Goal: Information Seeking & Learning: Check status

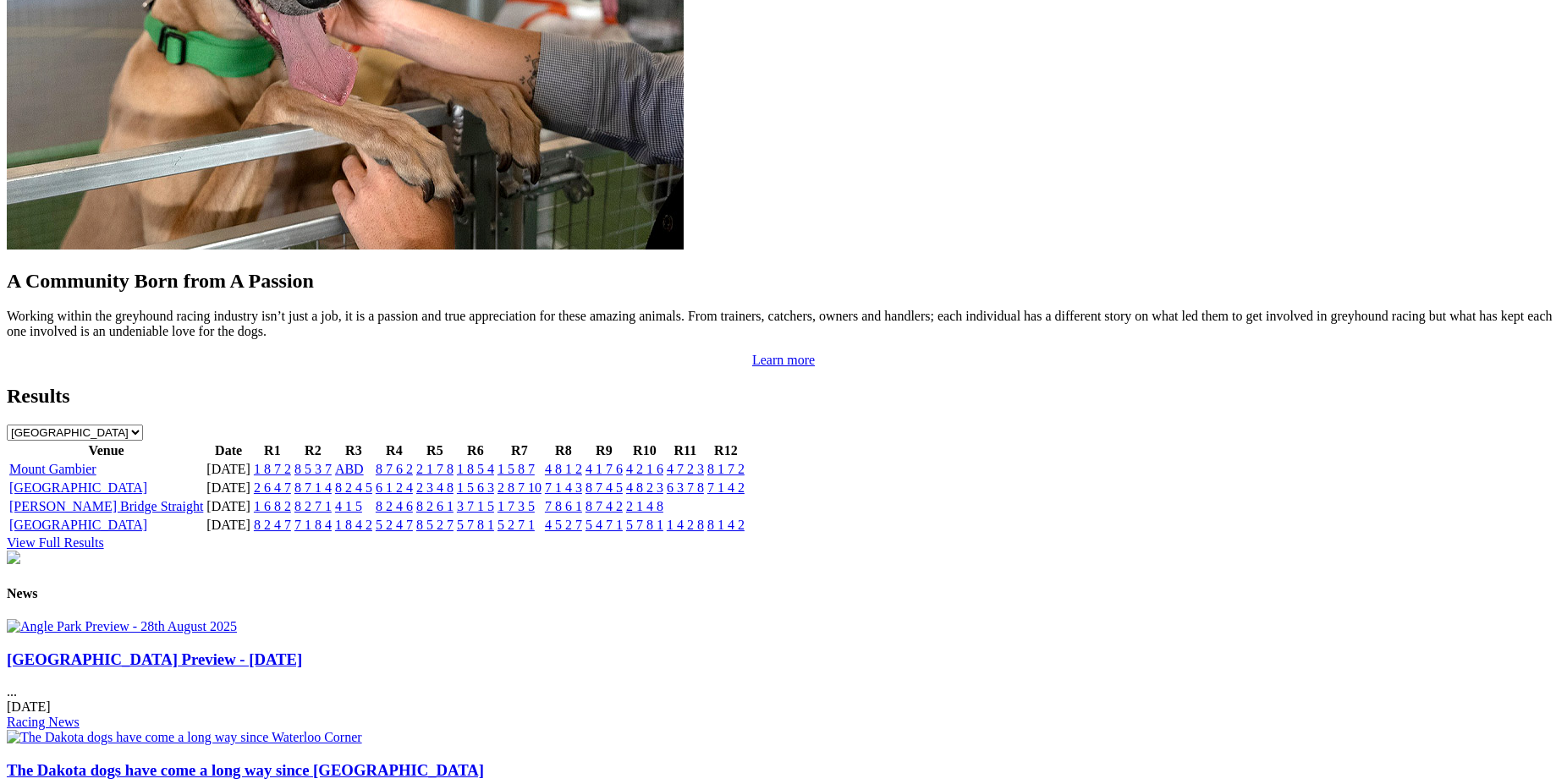
scroll to position [1515, 0]
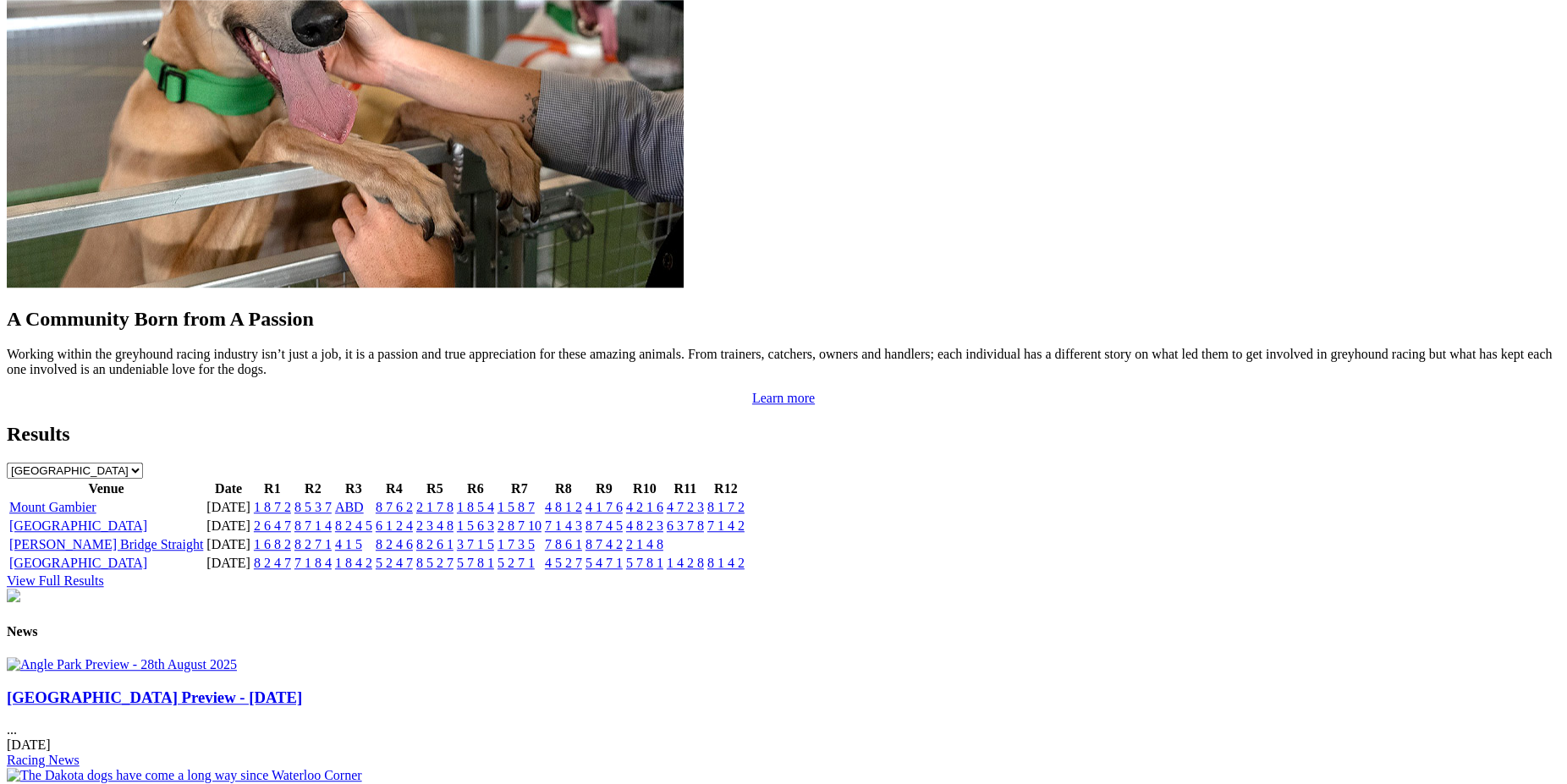
click at [291, 518] on link "2 6 4 7" at bounding box center [272, 525] width 37 height 15
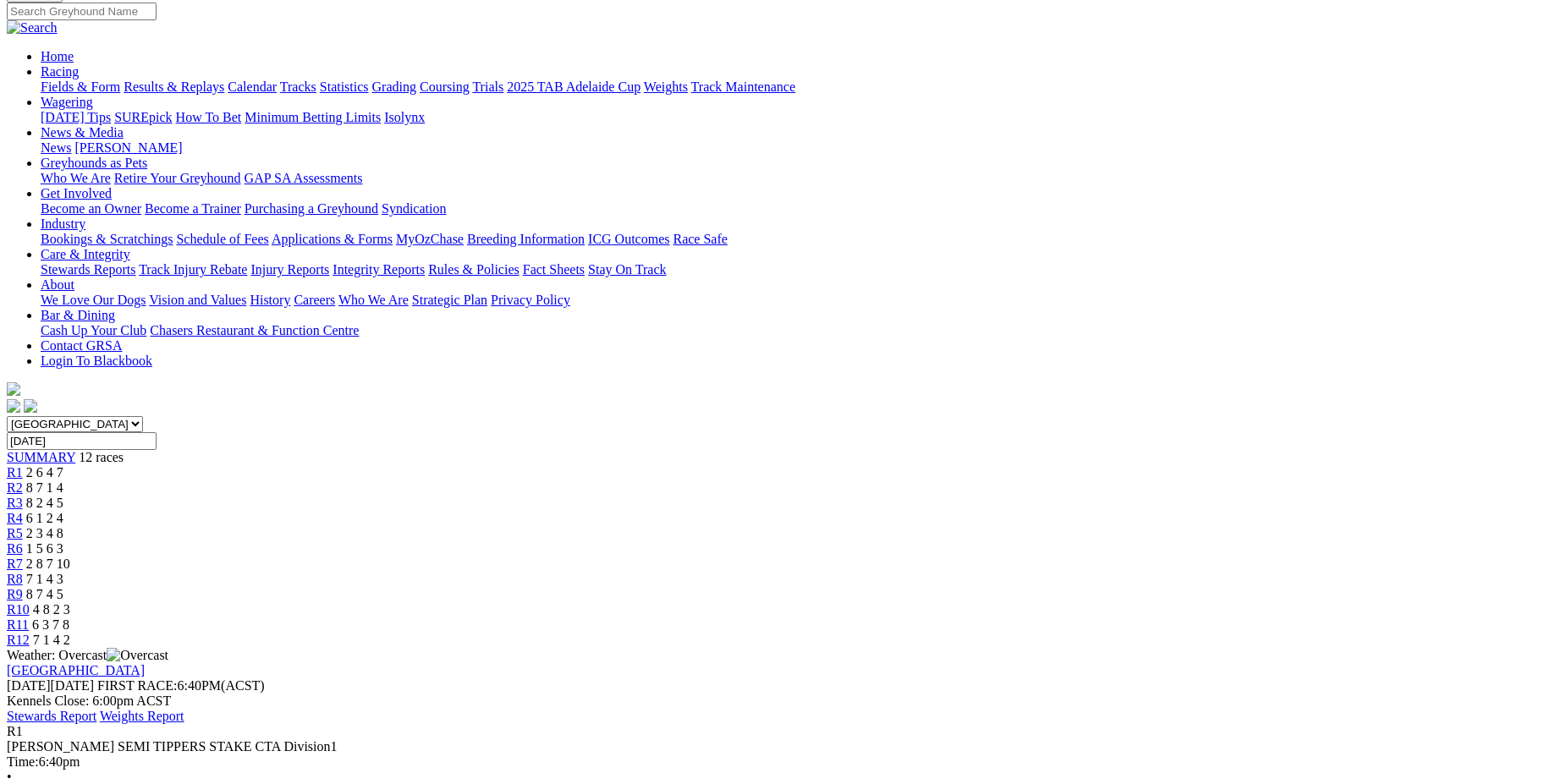
scroll to position [119, 0]
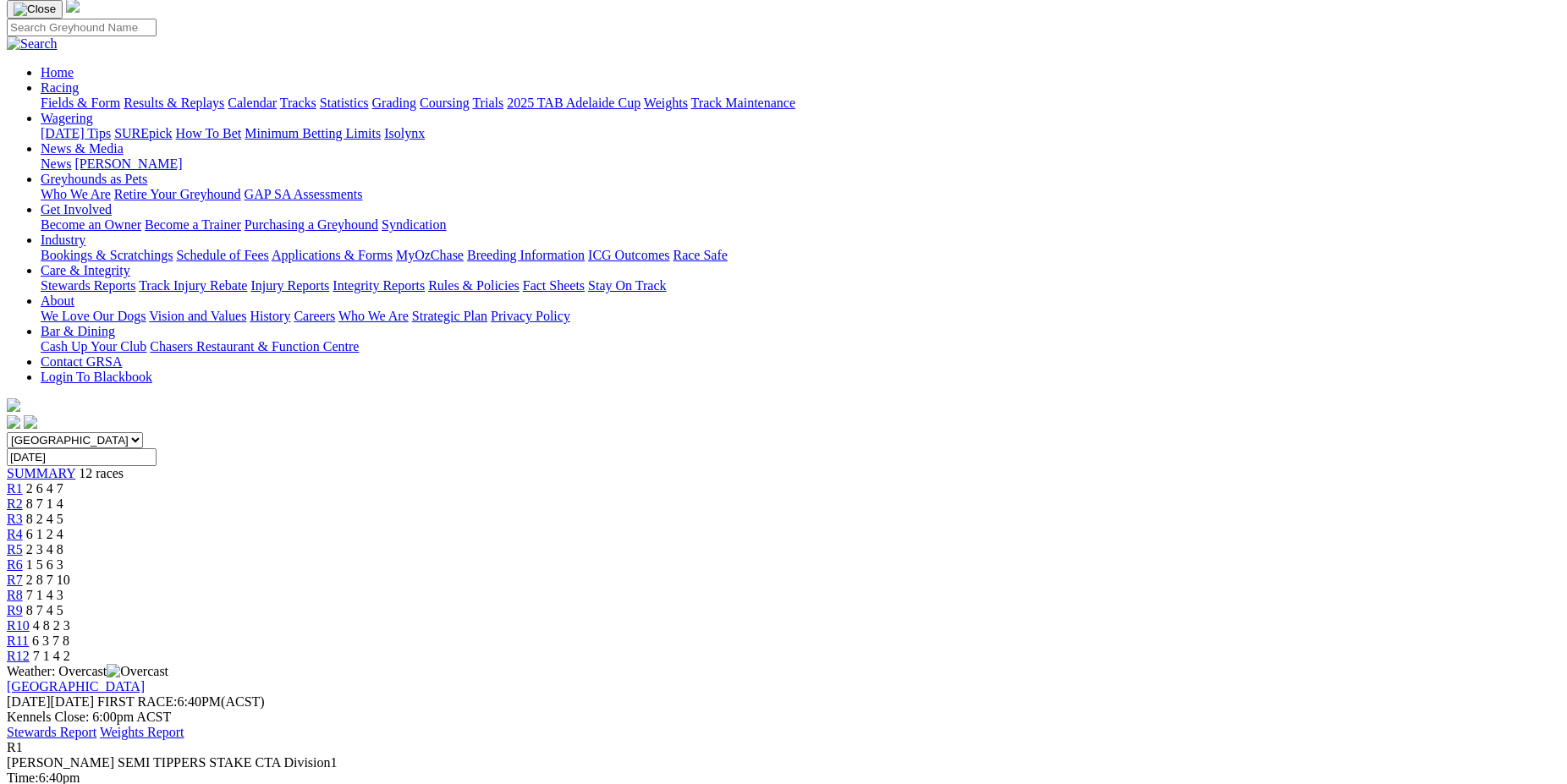
click at [489, 496] on div "R2 8 7 1 4" at bounding box center [784, 504] width 1553 height 16
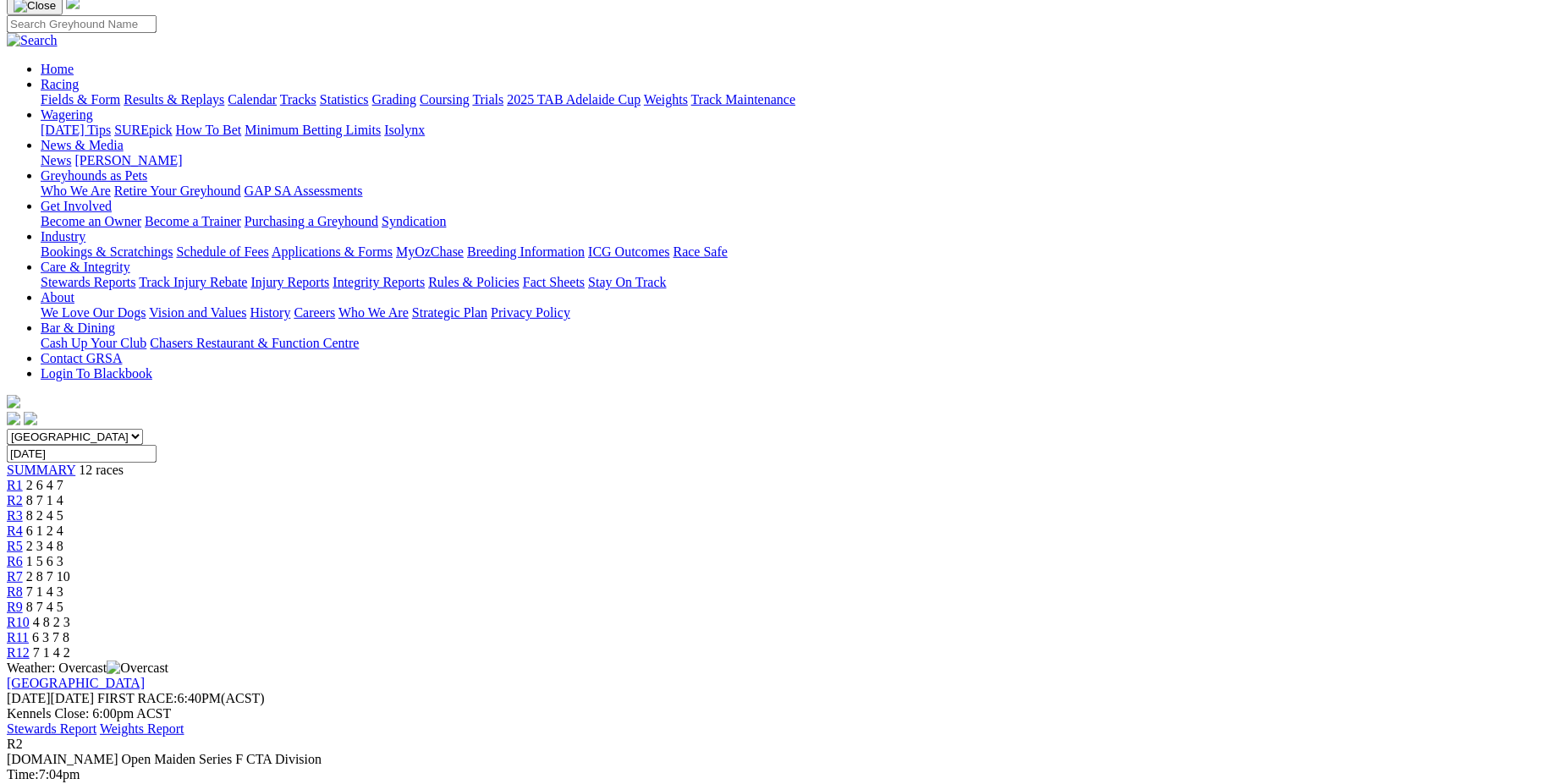
scroll to position [118, 0]
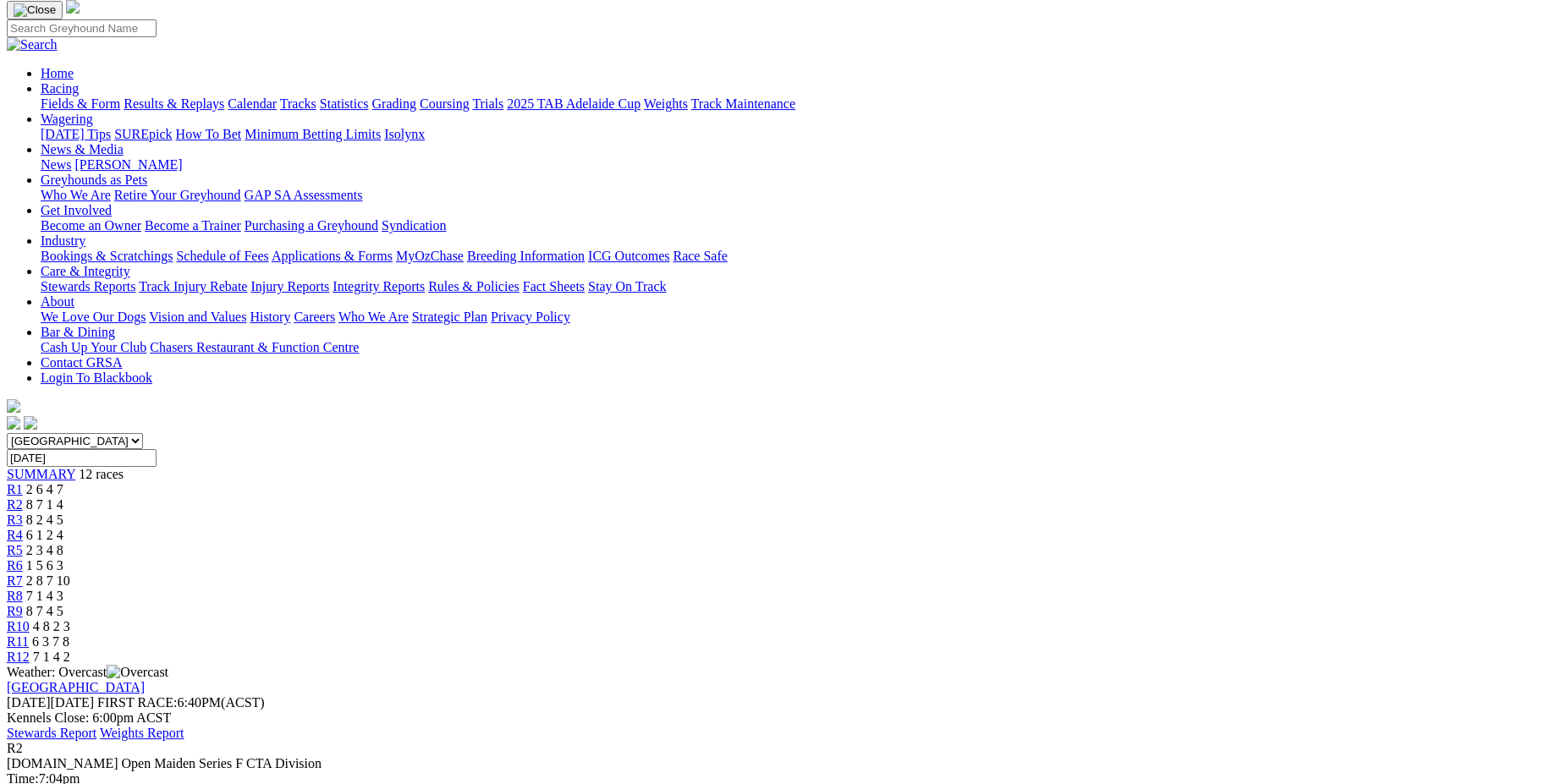
click at [23, 513] on span "R3" at bounding box center [15, 519] width 16 height 15
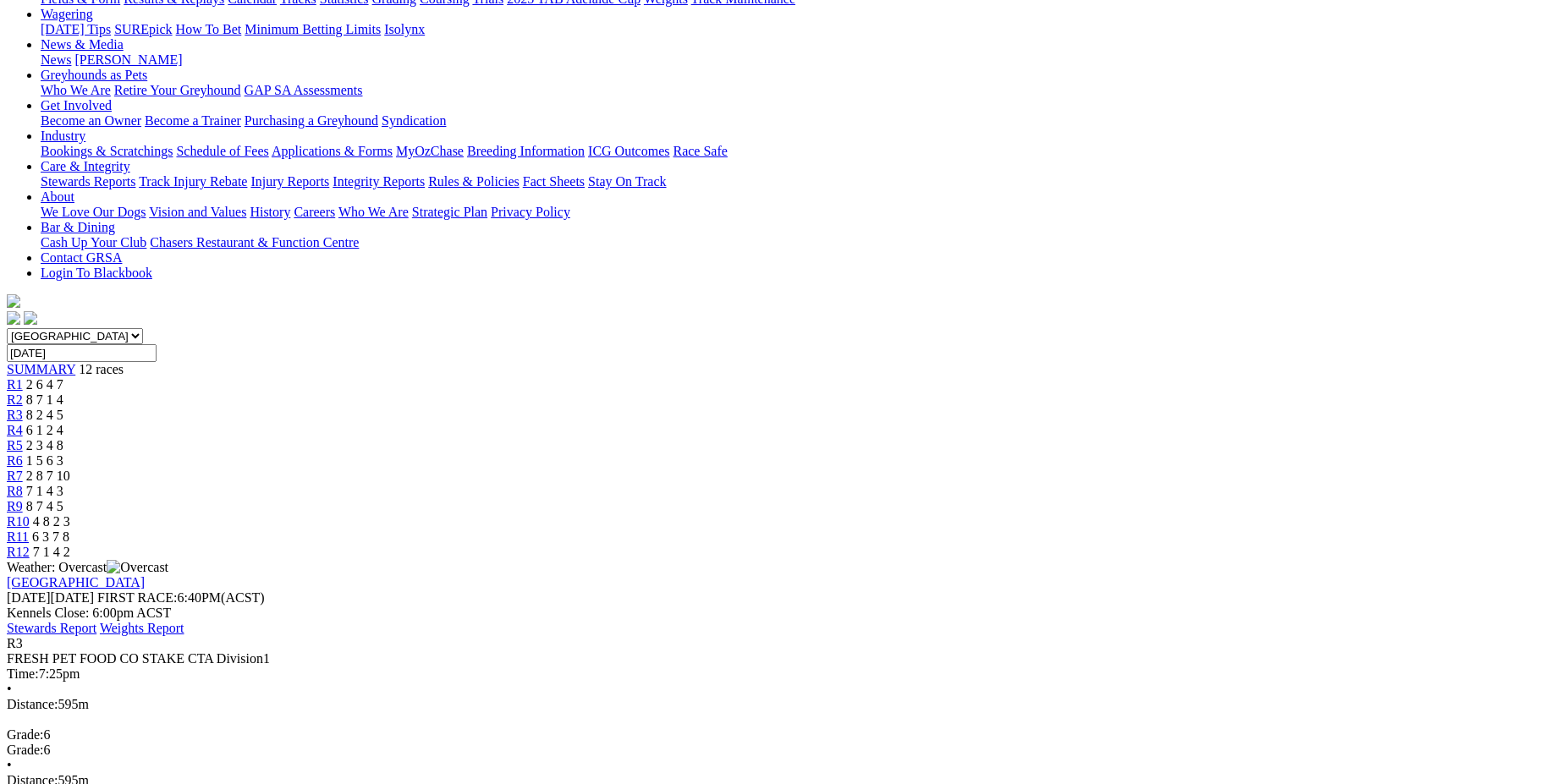
scroll to position [226, 0]
click at [96, 618] on link "Stewards Report" at bounding box center [51, 625] width 90 height 15
click at [23, 421] on span "R4" at bounding box center [15, 427] width 16 height 15
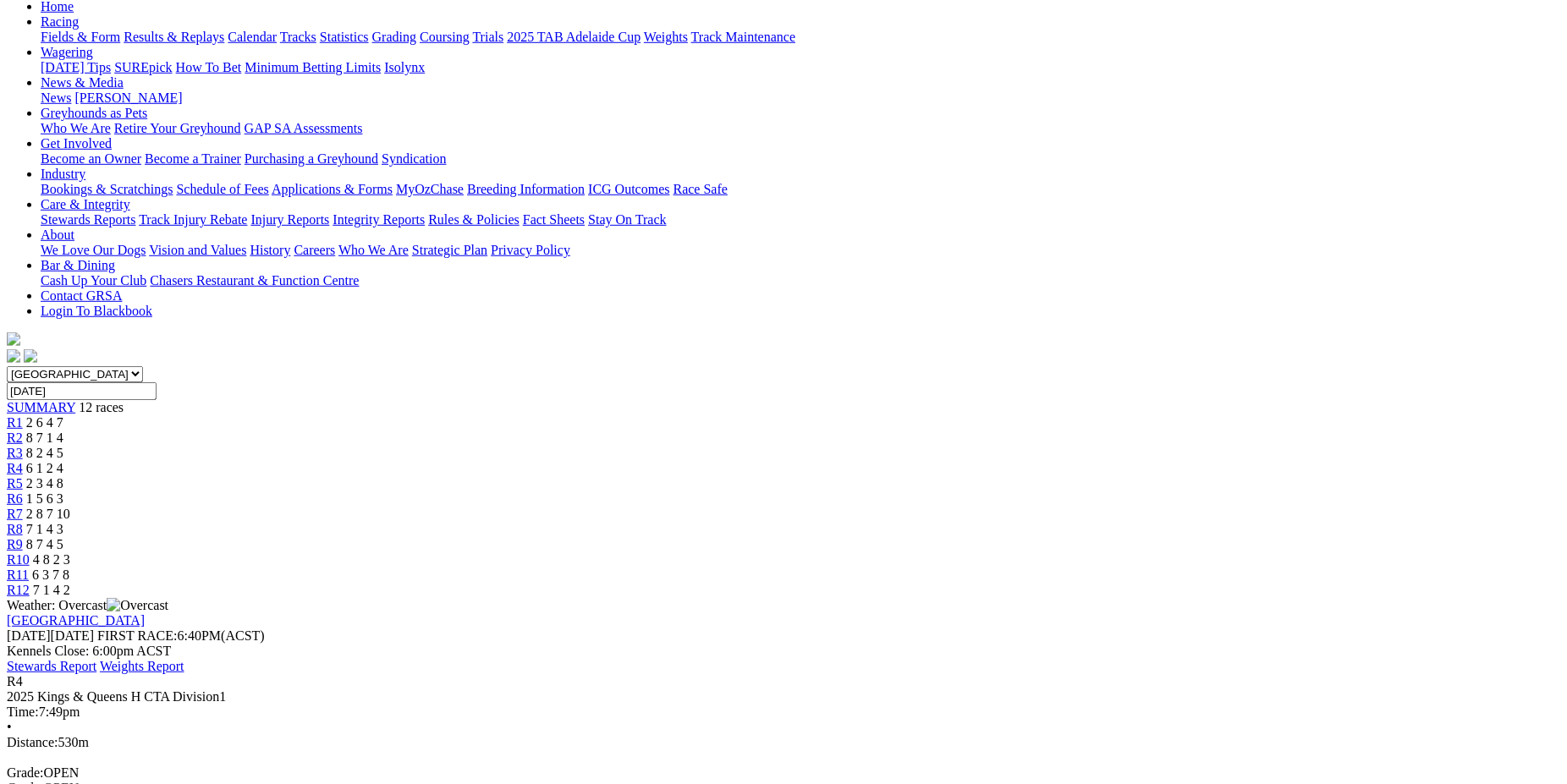
scroll to position [259, 0]
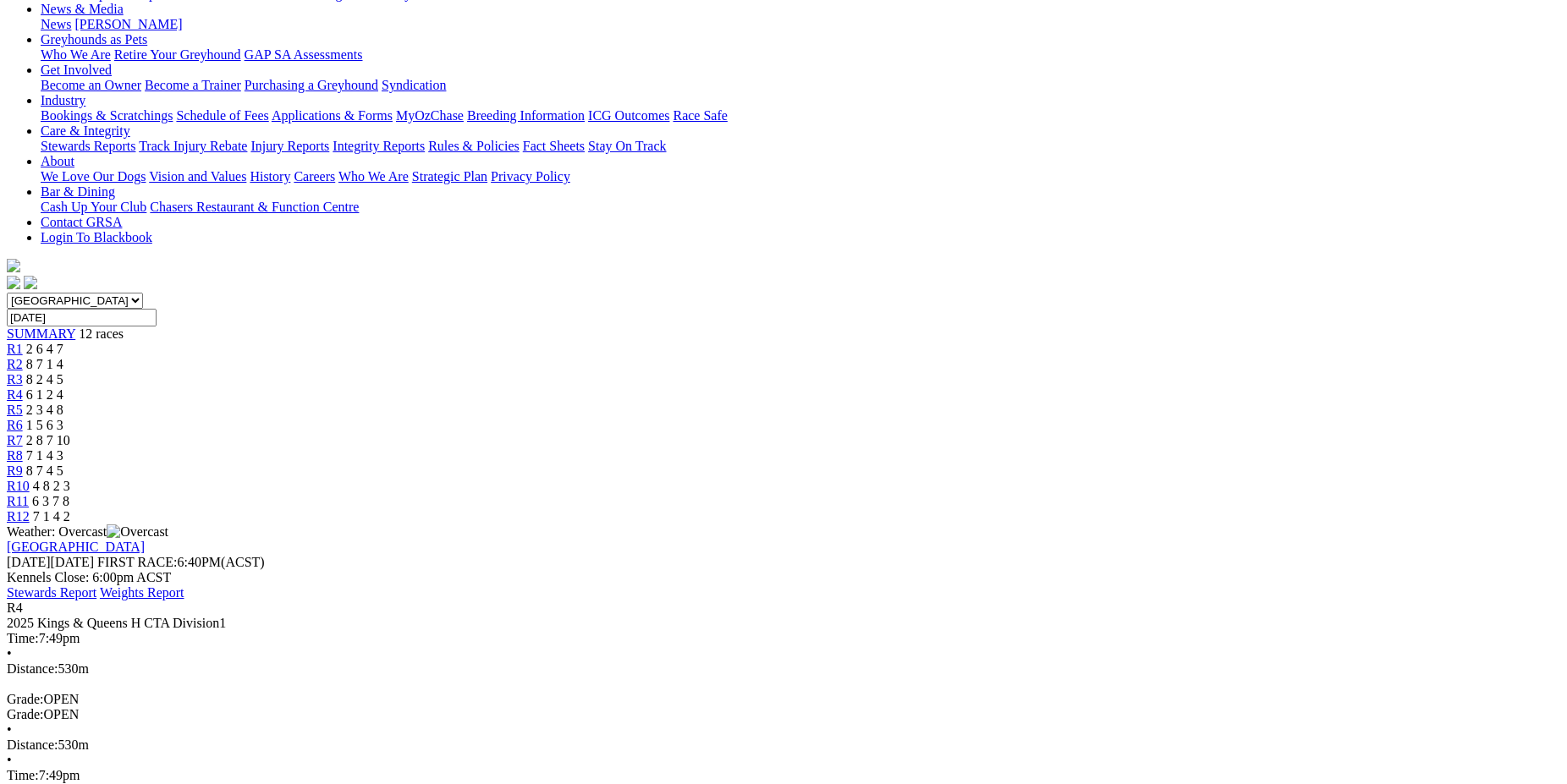
click at [23, 402] on span "R5" at bounding box center [15, 409] width 16 height 15
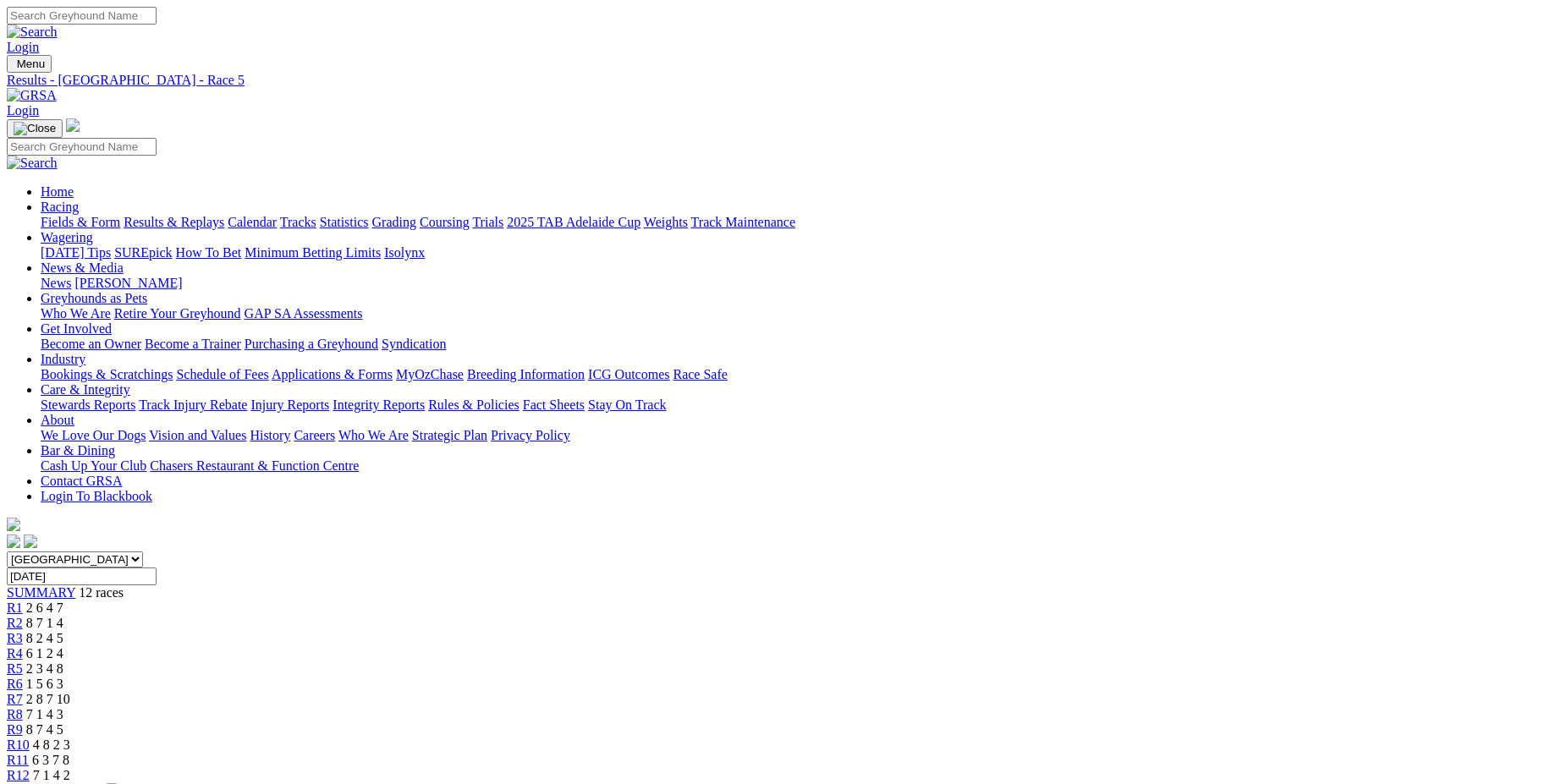
click at [23, 676] on span "R6" at bounding box center [15, 683] width 16 height 15
click at [23, 692] on span "R7" at bounding box center [15, 699] width 16 height 15
click at [23, 707] on span "R8" at bounding box center [15, 714] width 16 height 15
click at [23, 722] on span "R9" at bounding box center [15, 729] width 16 height 15
click at [30, 737] on span "R10" at bounding box center [18, 744] width 23 height 15
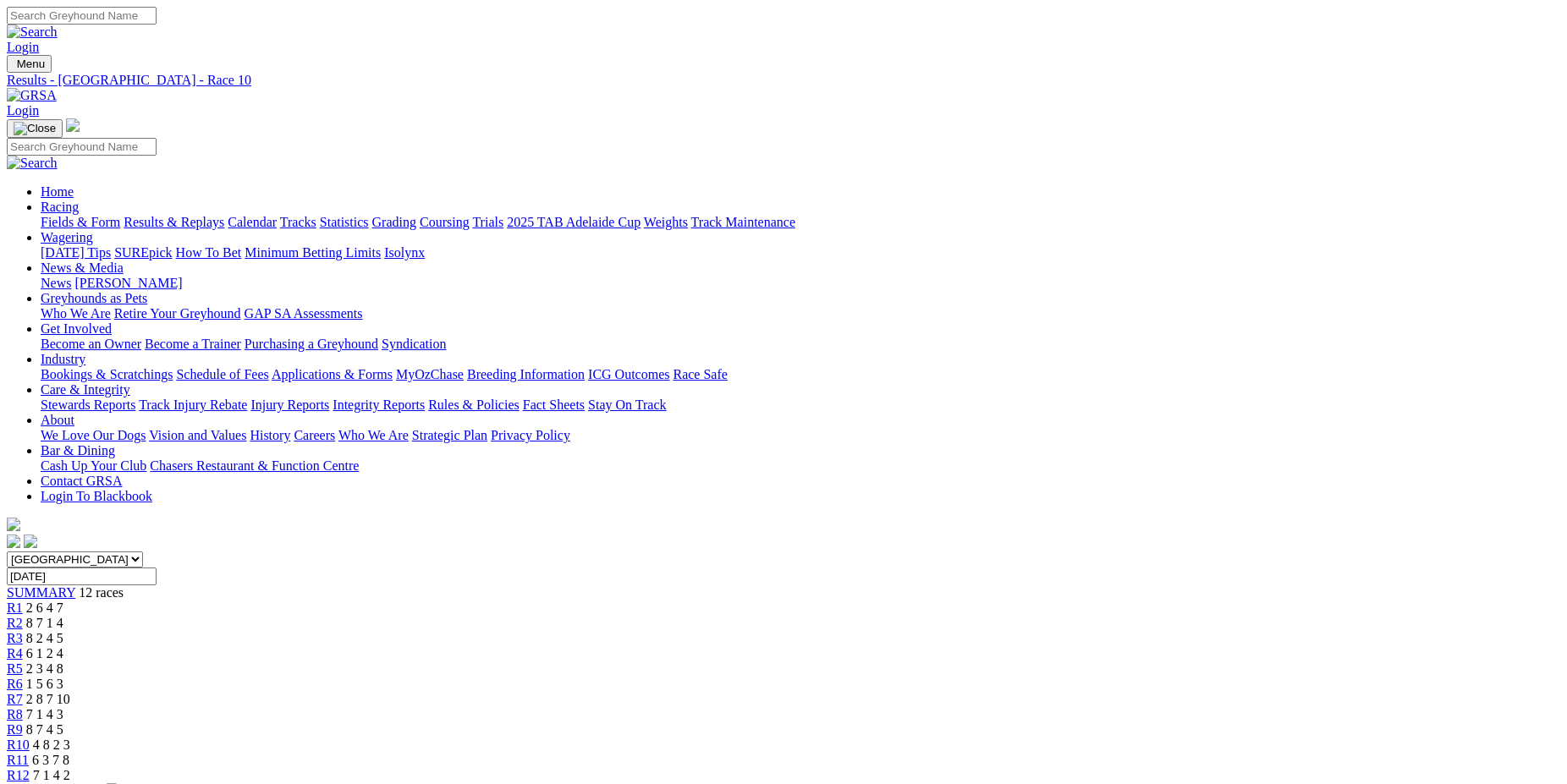
click at [29, 753] on span "R11" at bounding box center [17, 760] width 22 height 15
click at [30, 768] on span "R12" at bounding box center [18, 774] width 23 height 15
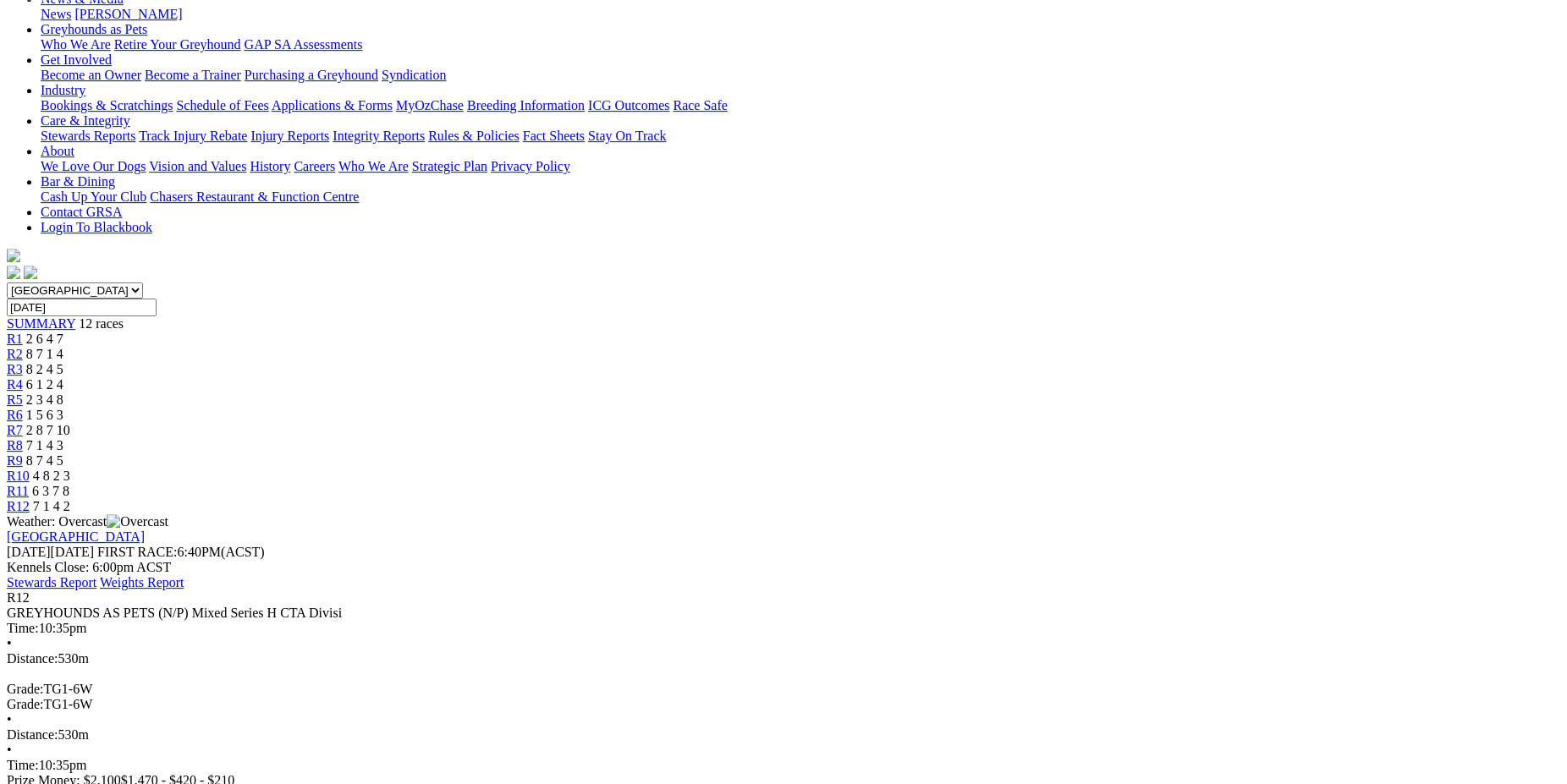
scroll to position [267, 0]
